Goal: Transaction & Acquisition: Purchase product/service

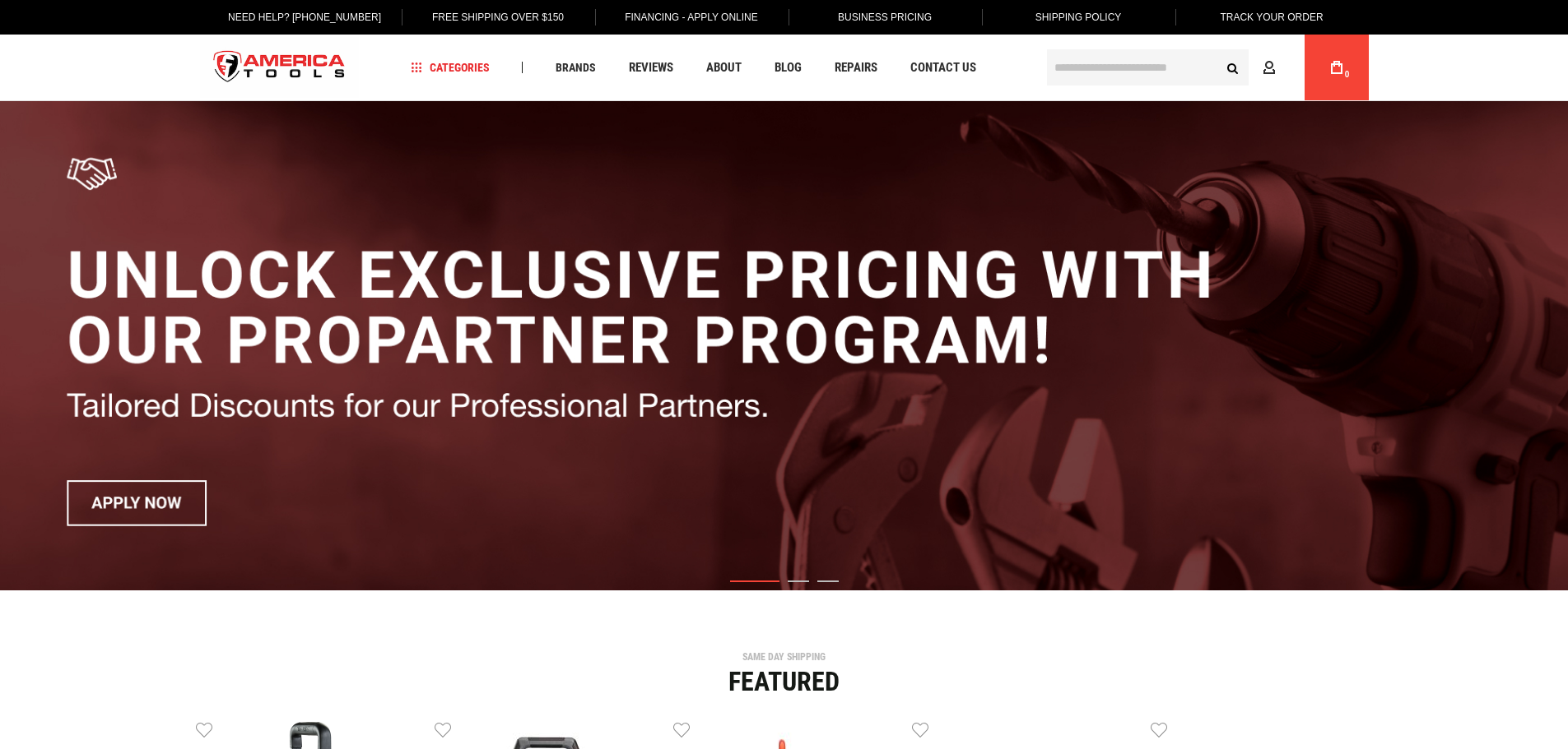
click at [1065, 77] on input "text" at bounding box center [1147, 67] width 201 height 36
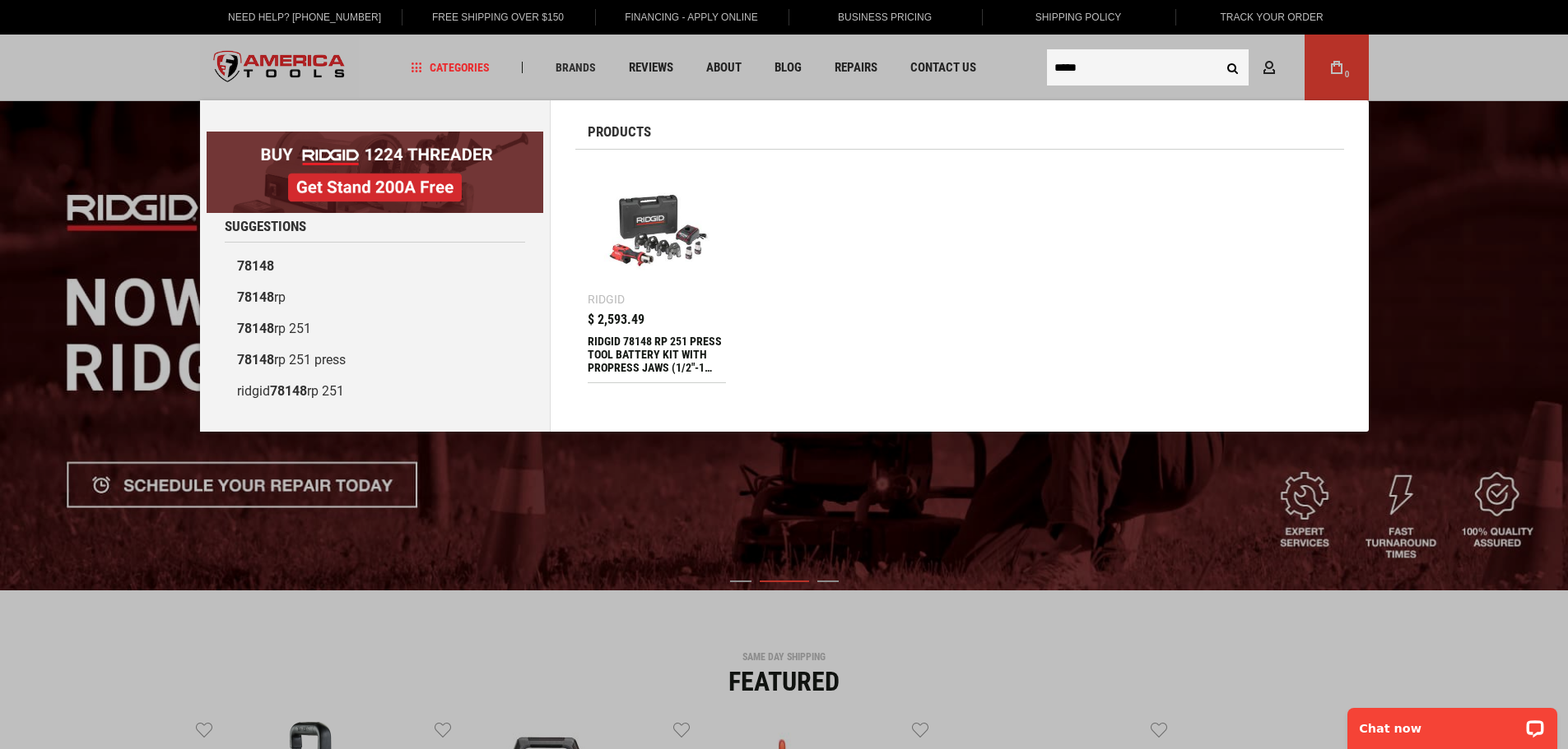
type input "*****"
click at [653, 334] on div "RIDGID 78148 RP 251 PRESS TOOL BATTERY KIT WITH PROPRESS JAWS (1/2"-1 1/4")" at bounding box center [656, 354] width 139 height 39
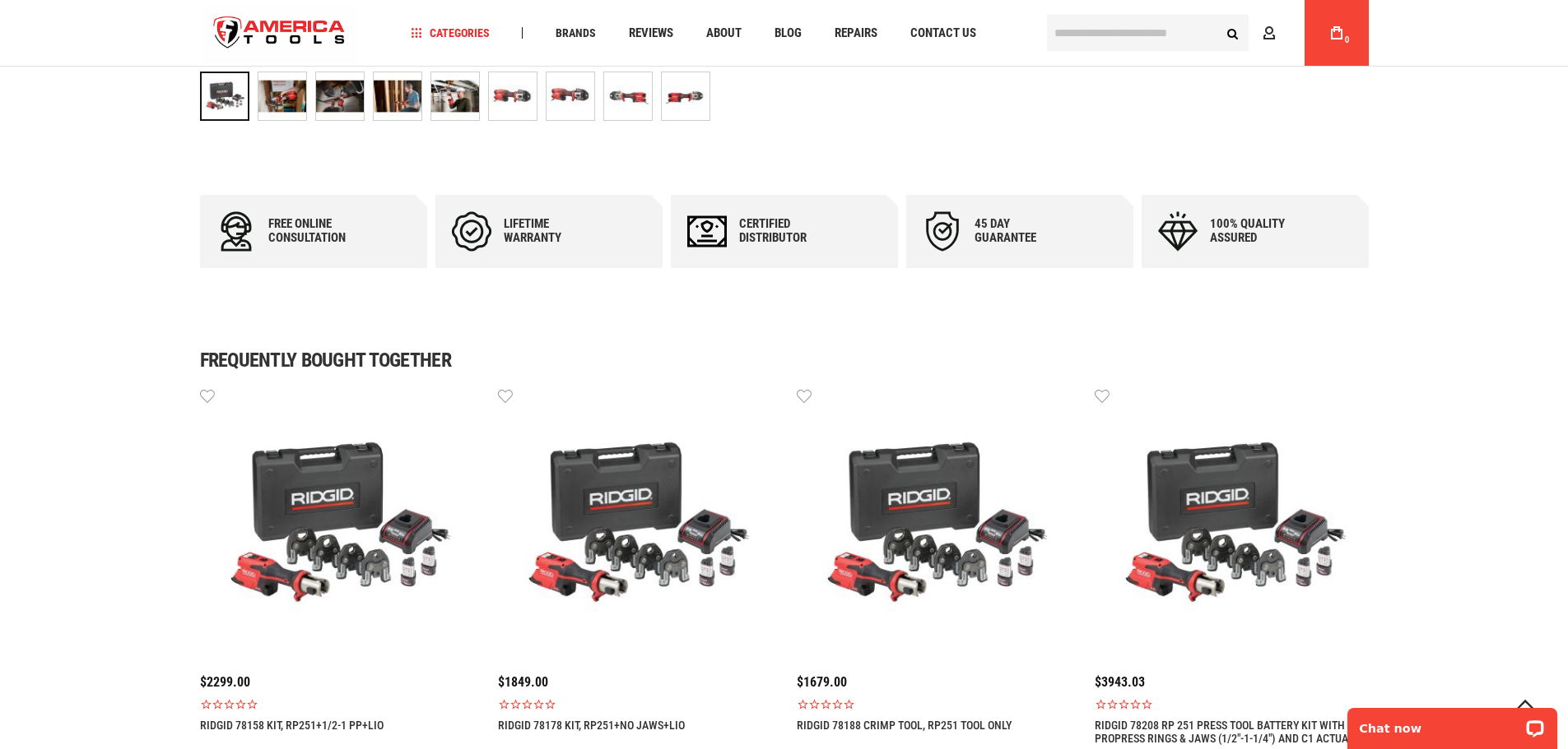
scroll to position [1069, 0]
